Goal: Task Accomplishment & Management: Manage account settings

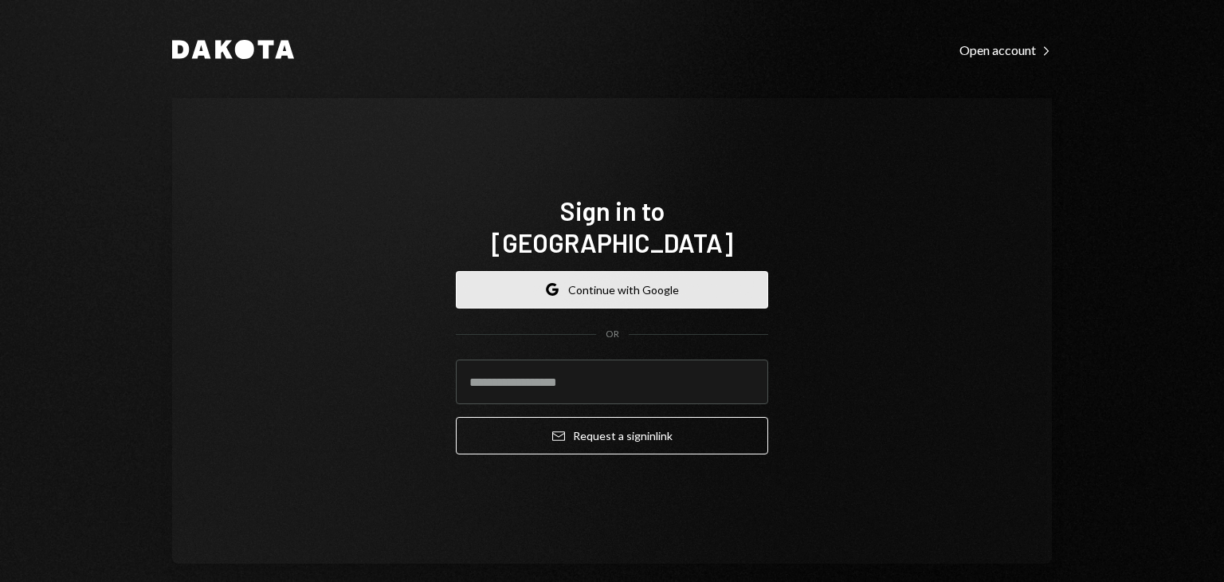
click at [565, 272] on button "Google Continue with Google" at bounding box center [612, 289] width 312 height 37
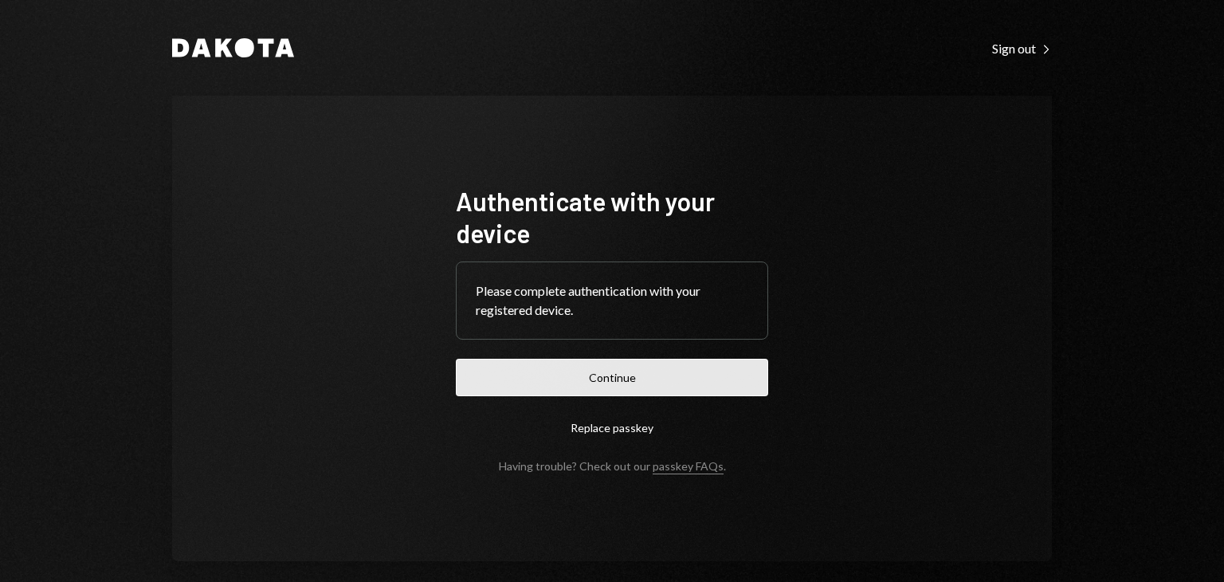
click at [720, 369] on button "Continue" at bounding box center [612, 377] width 312 height 37
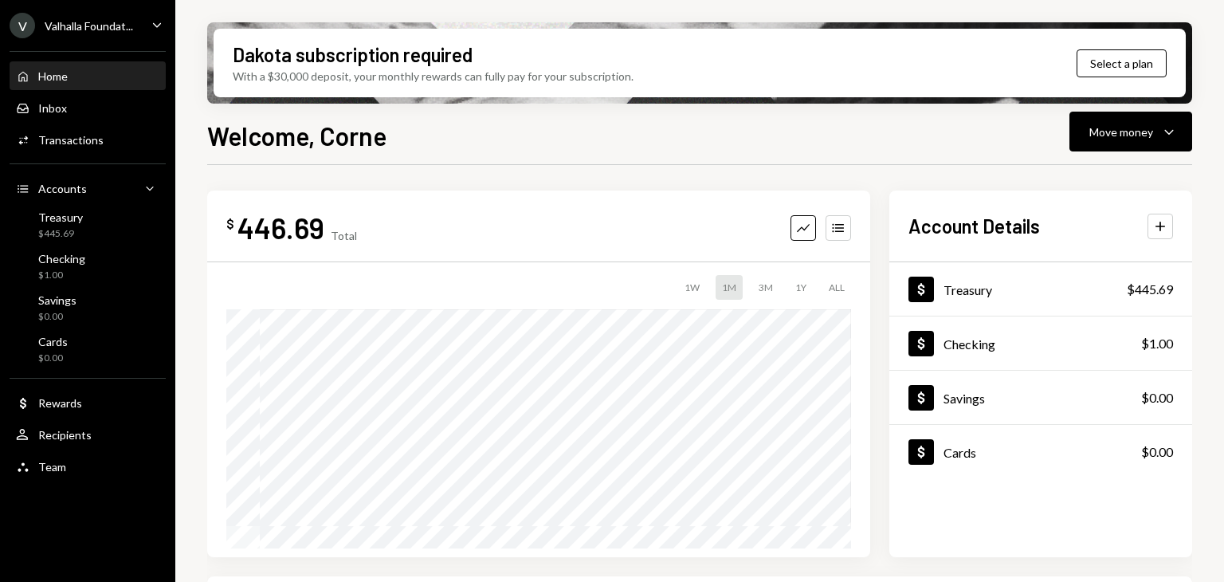
click at [1220, 322] on div "Dakota subscription required With a $30,000 deposit, your monthly rewards can f…" at bounding box center [699, 291] width 1049 height 582
click at [98, 153] on div "Activities Transactions" at bounding box center [87, 140] width 143 height 27
